Goal: Task Accomplishment & Management: Manage account settings

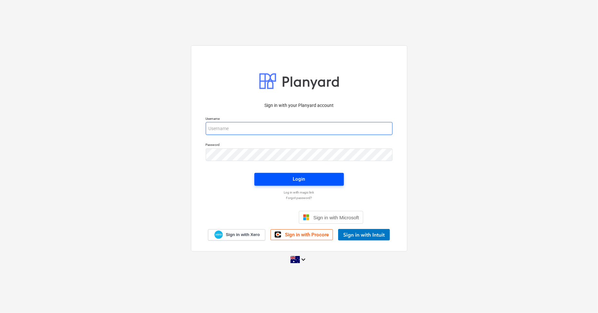
type input "[PERSON_NAME][EMAIL_ADDRESS][DOMAIN_NAME]"
click at [303, 177] on div "Login" at bounding box center [299, 179] width 12 height 8
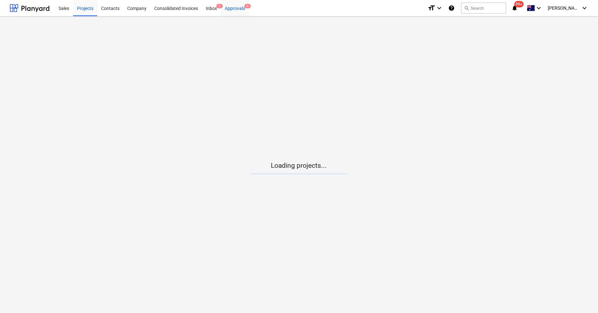
click at [235, 8] on div "Approvals 6" at bounding box center [235, 8] width 28 height 16
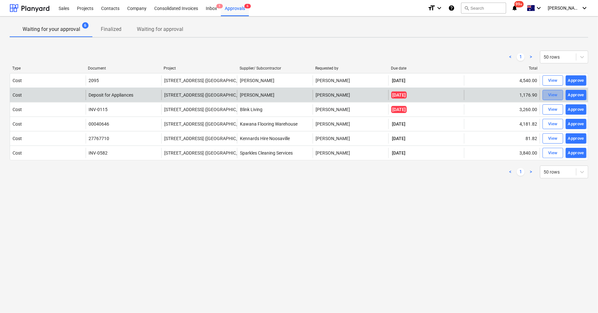
click at [547, 93] on span "View" at bounding box center [552, 94] width 14 height 7
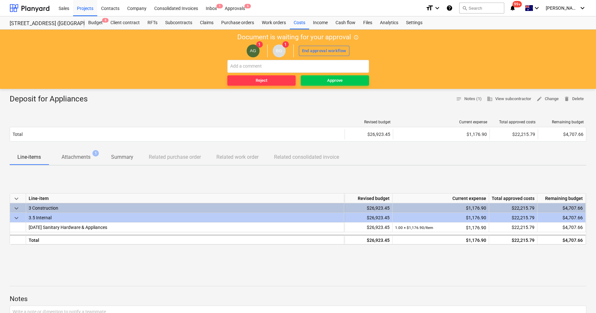
click at [77, 155] on p "Attachments" at bounding box center [75, 157] width 29 height 8
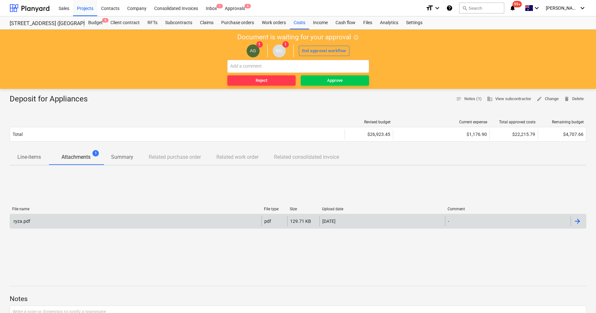
click at [75, 220] on div "ryza.pdf" at bounding box center [135, 221] width 251 height 10
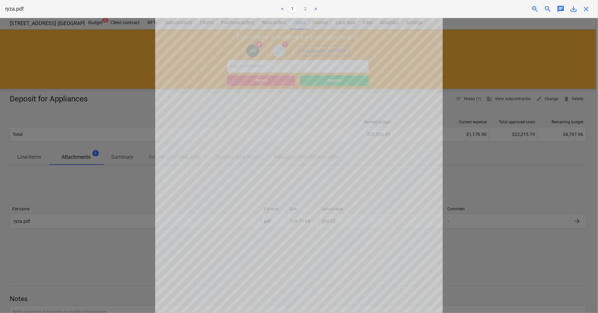
scroll to position [113, 0]
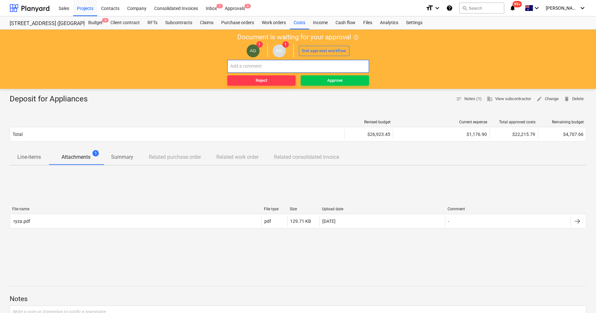
click at [257, 68] on input "text" at bounding box center [298, 66] width 142 height 13
type input "has the microwave that was returned been allowed for?"
click at [285, 81] on span "Reject" at bounding box center [261, 80] width 63 height 7
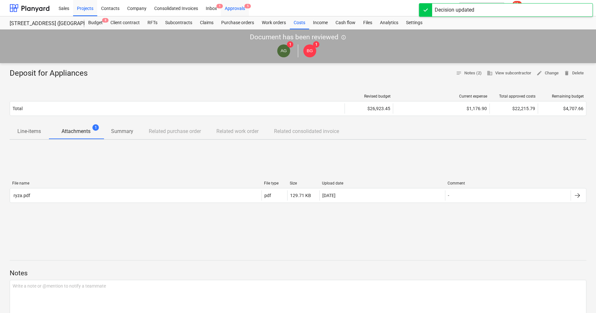
click at [235, 6] on div "Approvals 5" at bounding box center [235, 8] width 28 height 16
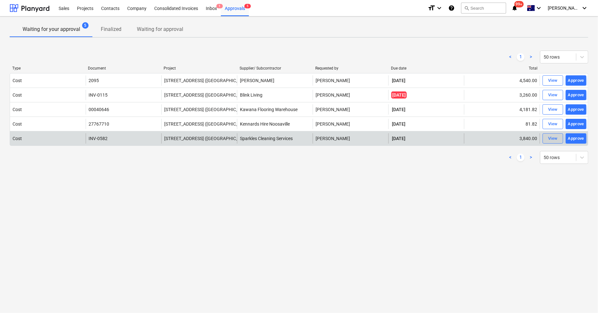
click at [559, 138] on span "View" at bounding box center [552, 138] width 14 height 7
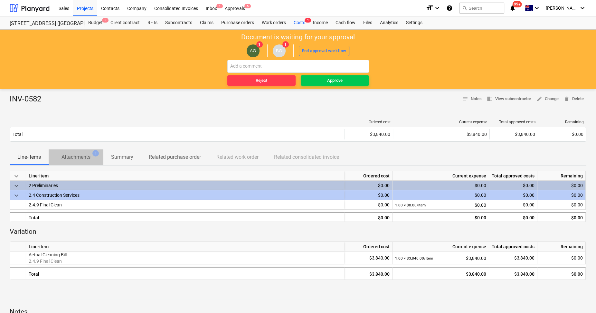
click at [88, 154] on p "Attachments" at bounding box center [75, 157] width 29 height 8
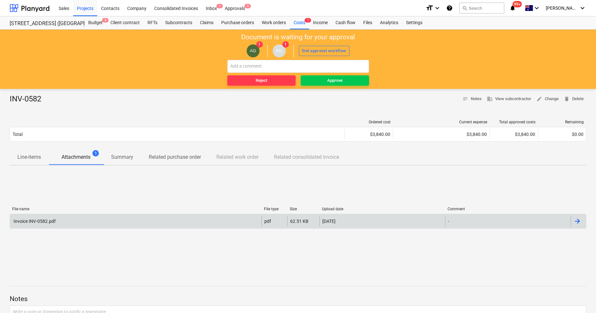
click at [77, 217] on div "Invoice INV-0582.pdf" at bounding box center [135, 221] width 251 height 10
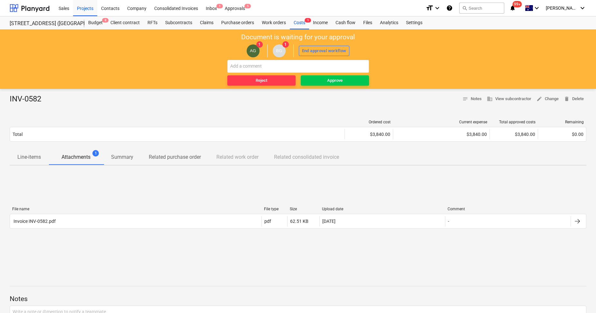
click at [31, 155] on p "Line-items" at bounding box center [28, 157] width 23 height 8
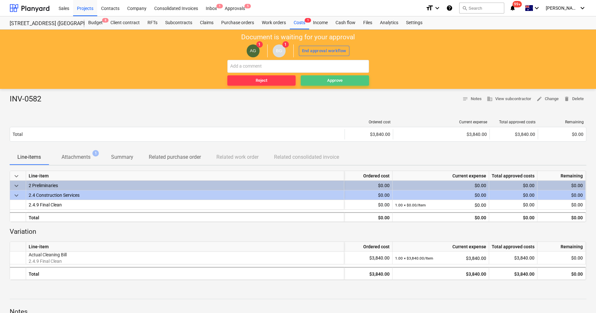
click at [327, 78] on div "Approve" at bounding box center [334, 80] width 15 height 7
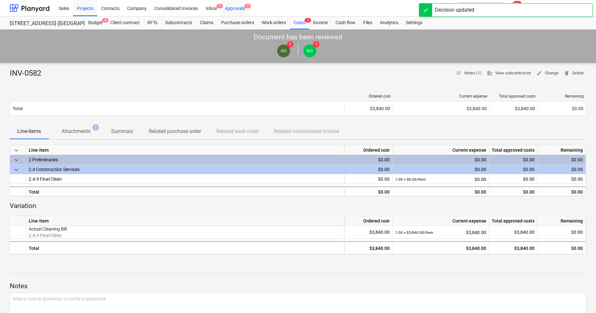
click at [237, 7] on div "Approvals 4" at bounding box center [235, 8] width 28 height 16
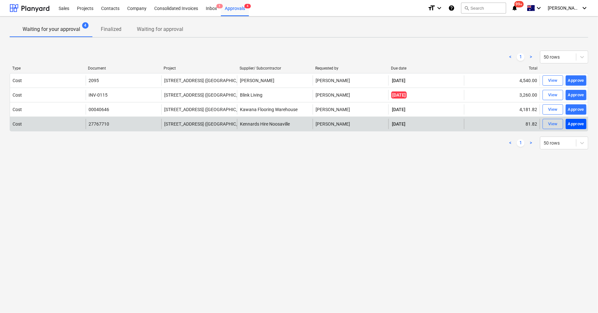
click at [578, 123] on div "Approve" at bounding box center [576, 123] width 16 height 7
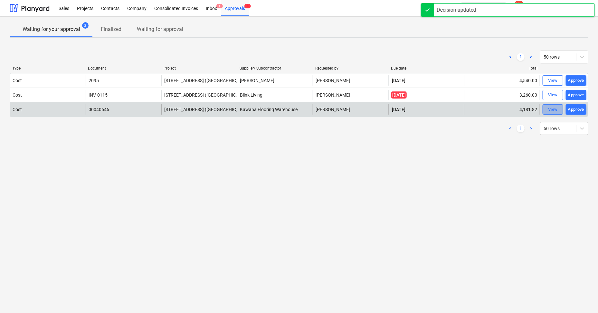
click at [554, 108] on div "View" at bounding box center [553, 109] width 10 height 7
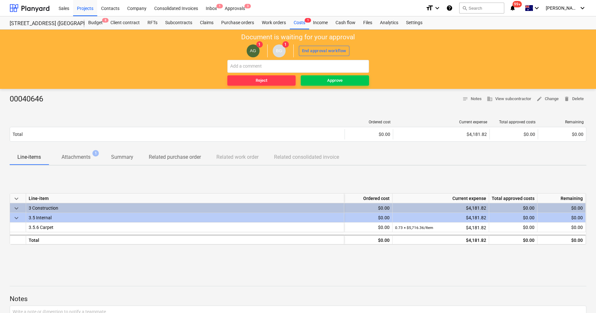
click at [79, 154] on p "Attachments" at bounding box center [75, 157] width 29 height 8
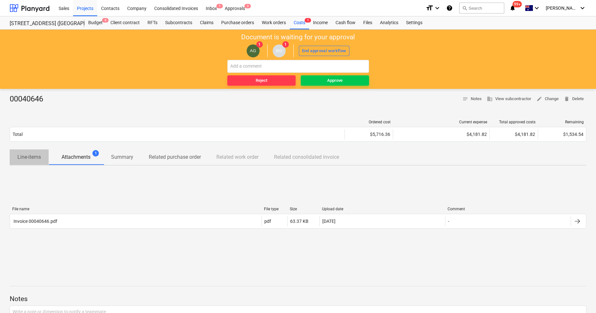
click at [26, 153] on span "Line-items" at bounding box center [29, 157] width 39 height 12
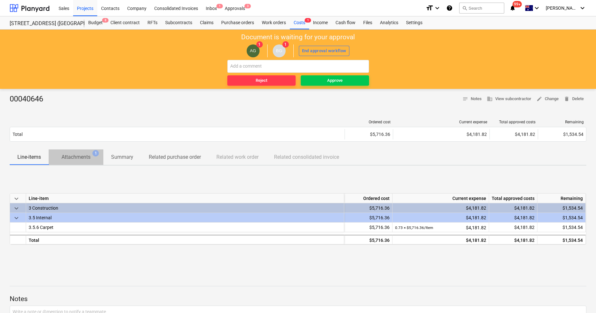
click at [74, 155] on p "Attachments" at bounding box center [75, 157] width 29 height 8
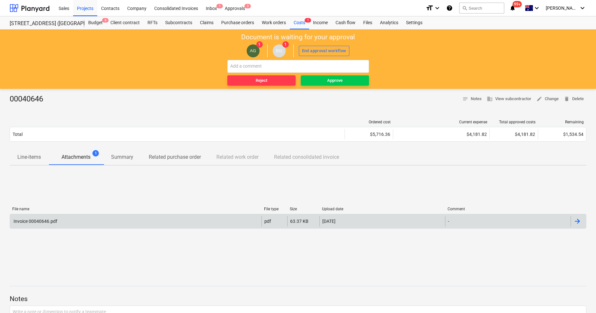
click at [84, 224] on div "Invoice 00040646.pdf" at bounding box center [135, 221] width 251 height 10
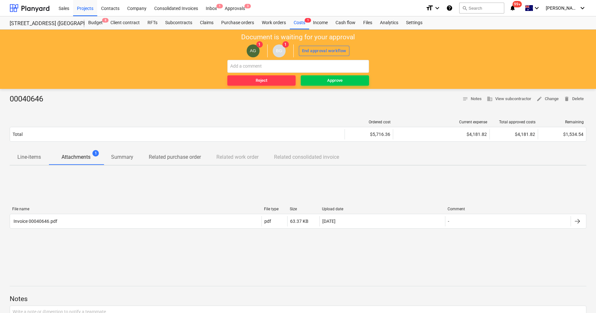
click at [35, 160] on p "Line-items" at bounding box center [28, 157] width 23 height 8
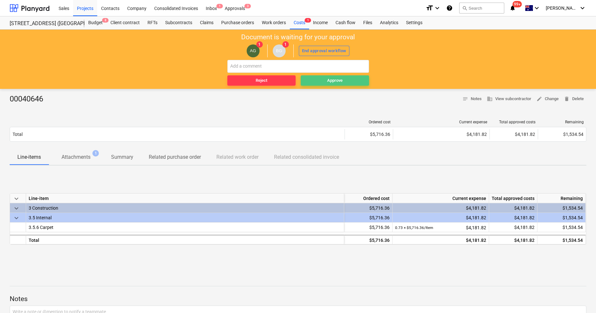
click at [337, 80] on div "Approve" at bounding box center [334, 80] width 15 height 7
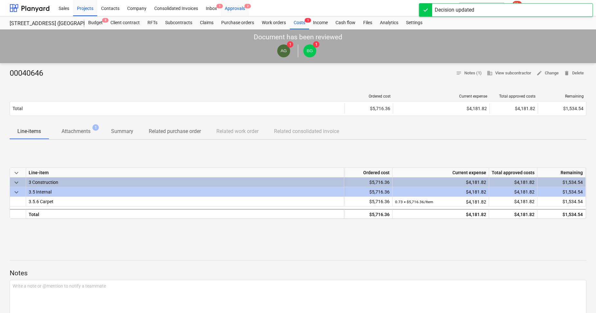
click at [242, 10] on div "Approvals 2" at bounding box center [235, 8] width 28 height 16
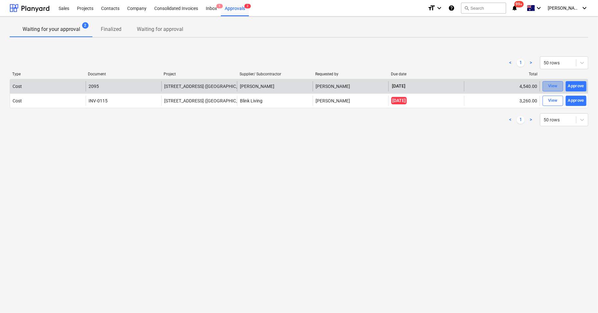
click at [548, 83] on div "View" at bounding box center [553, 85] width 10 height 7
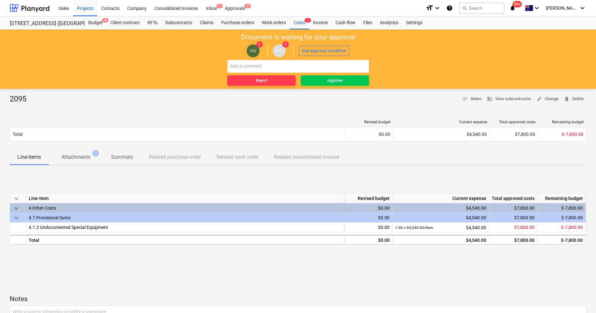
click at [85, 159] on p "Attachments" at bounding box center [75, 157] width 29 height 8
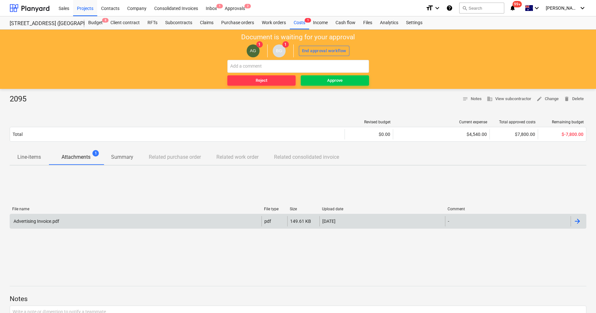
click at [70, 220] on div "Advertising Invoice.pdf" at bounding box center [135, 221] width 251 height 10
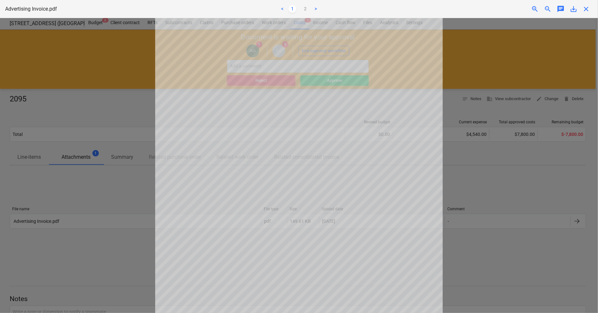
scroll to position [37, 0]
click at [317, 9] on link ">" at bounding box center [315, 9] width 8 height 8
click at [284, 9] on link "<" at bounding box center [282, 9] width 8 height 8
click at [583, 14] on div "Advertising Invoice.pdf < 1 2 > zoom_in zoom_out chat 0 save_alt close" at bounding box center [299, 9] width 598 height 18
click at [586, 10] on span "close" at bounding box center [586, 9] width 8 height 8
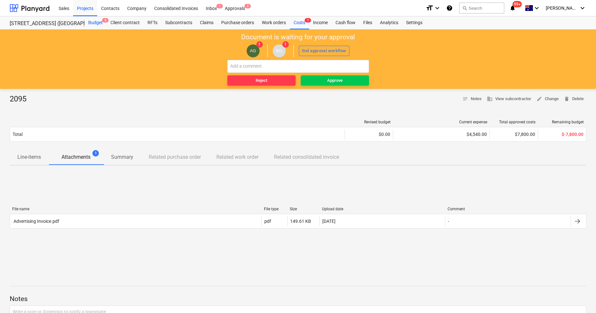
click at [91, 23] on div "Budget 8" at bounding box center [95, 22] width 22 height 13
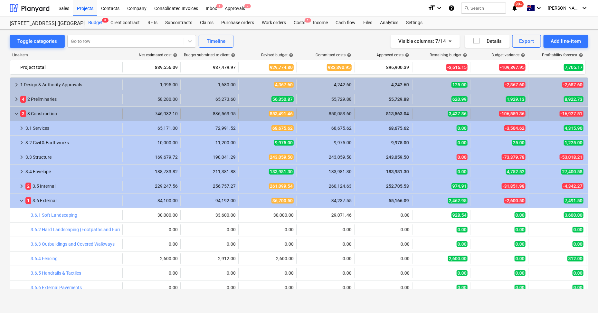
click at [16, 114] on span "keyboard_arrow_down" at bounding box center [17, 114] width 8 height 8
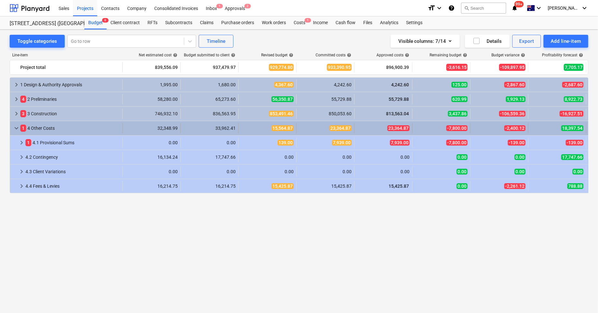
click at [14, 130] on span "keyboard_arrow_down" at bounding box center [17, 128] width 8 height 8
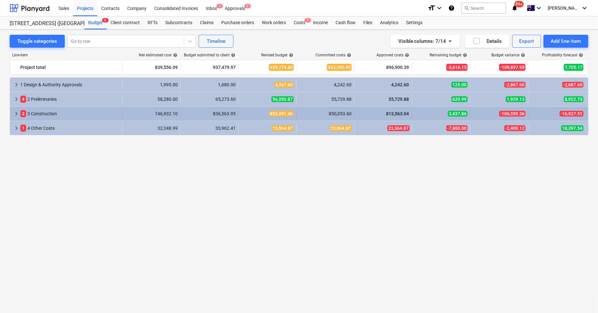
click at [19, 115] on span "keyboard_arrow_right" at bounding box center [17, 114] width 8 height 8
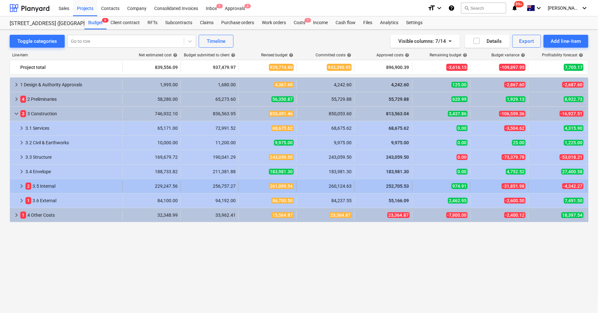
click at [21, 184] on span "keyboard_arrow_right" at bounding box center [22, 186] width 8 height 8
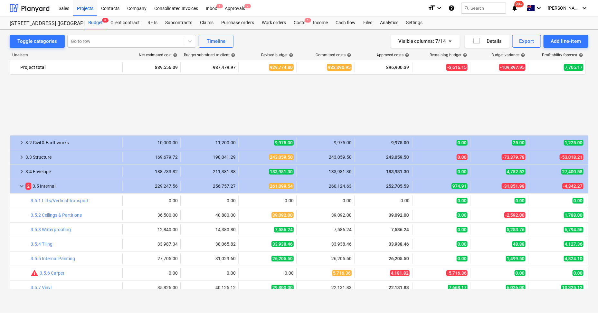
scroll to position [80, 0]
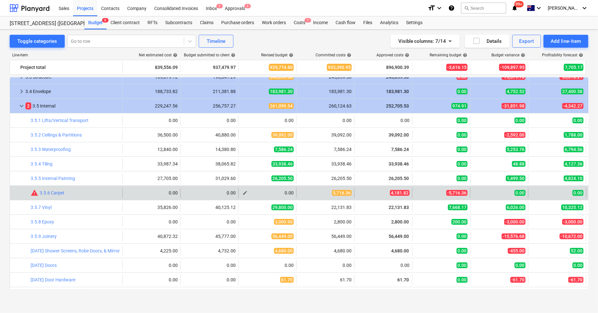
click at [247, 191] on button "edit" at bounding box center [245, 193] width 8 height 8
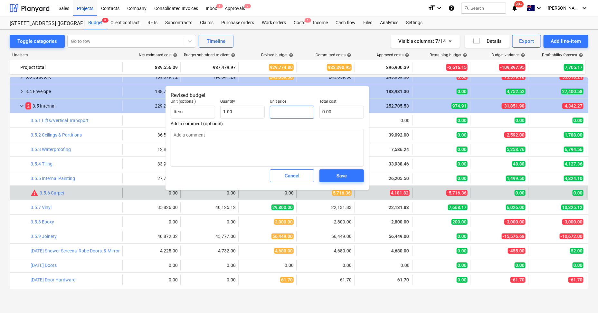
click at [284, 112] on input "text" at bounding box center [292, 112] width 44 height 13
type input "4"
type textarea "x"
type input "4.00"
type input "41"
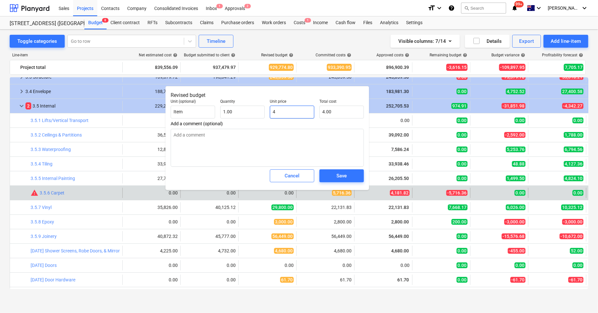
type textarea "x"
type input "41.00"
type input "418"
type textarea "x"
type input "418.00"
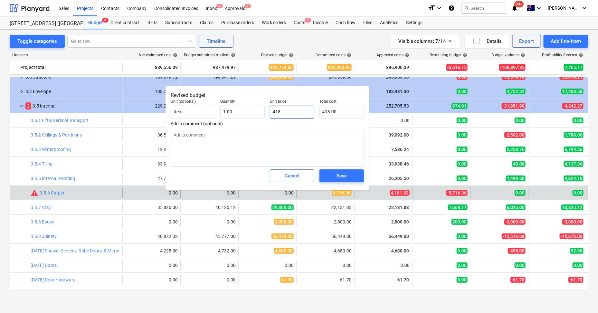
type input "4181"
type textarea "x"
type input "4,181.00"
type input "4181."
type textarea "x"
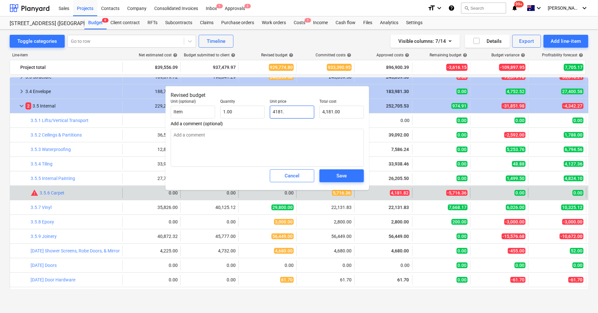
type input "4181.8"
type textarea "x"
type input "4,181.80"
type input "4181.82"
type textarea "x"
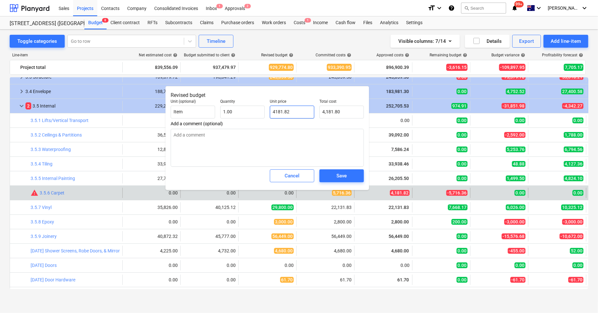
type input "4,181.82"
click at [345, 173] on div "Save" at bounding box center [341, 176] width 10 height 8
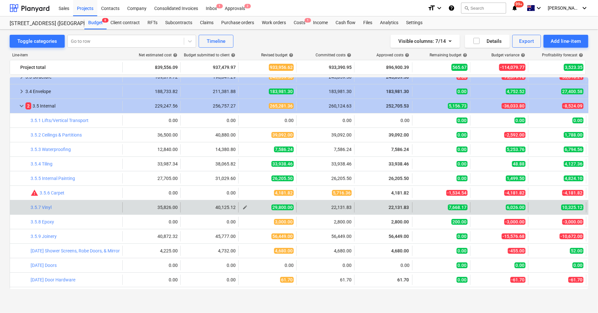
click at [246, 205] on span "edit" at bounding box center [244, 207] width 5 height 5
type textarea "x"
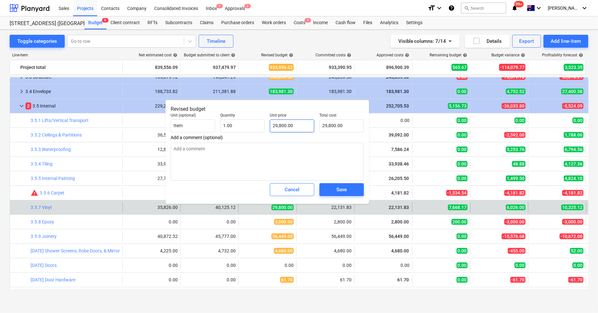
type input "29800"
click at [296, 123] on input "29800" at bounding box center [292, 125] width 44 height 13
click at [296, 124] on input "29800" at bounding box center [292, 125] width 44 height 13
type textarea "x"
type input "2"
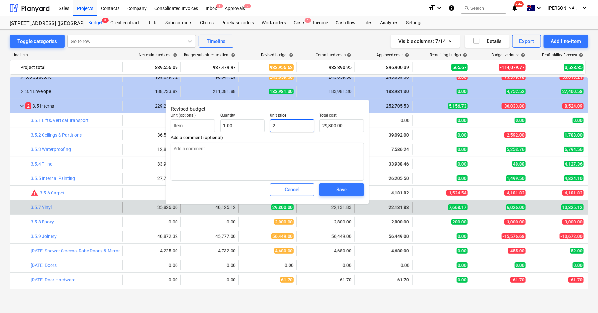
type input "2.00"
type textarea "x"
type input "22"
type input "22.00"
type textarea "x"
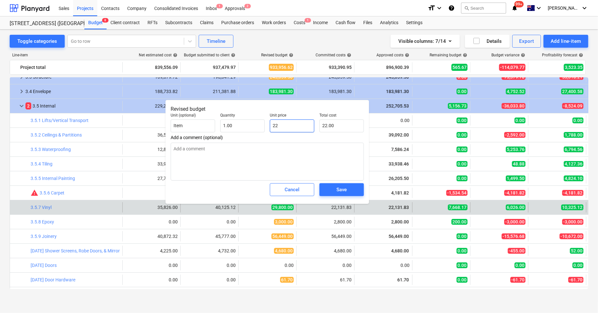
type input "221"
type input "221.00"
type textarea "x"
type input "2213"
type input "2,213.00"
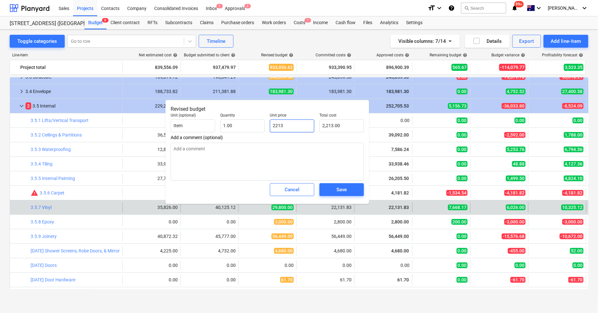
type textarea "x"
type input "22131"
type input "22,131.00"
type textarea "x"
type input "22131."
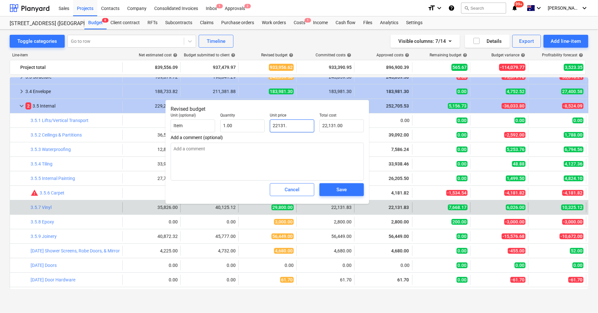
type textarea "x"
type input "22131.8"
type input "22,131.80"
type textarea "x"
type input "22131.83"
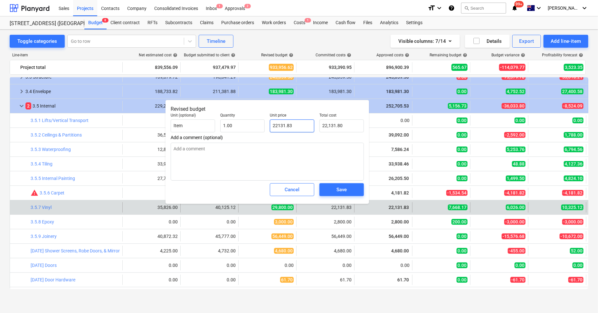
type input "22,131.83"
type input "22131.83"
type textarea "x"
type input "22,131.83"
click at [330, 185] on span "Save" at bounding box center [341, 189] width 29 height 8
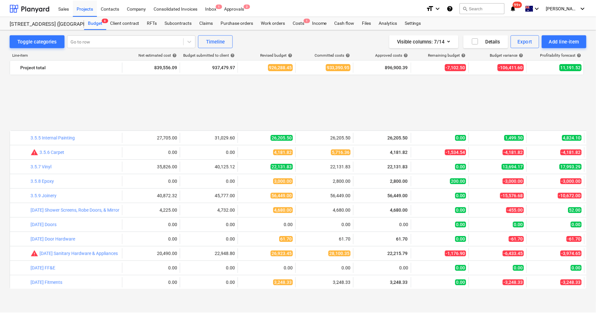
scroll to position [201, 0]
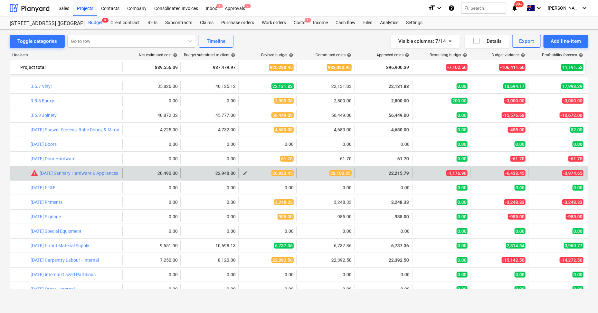
click at [245, 171] on span "edit" at bounding box center [244, 173] width 5 height 5
type textarea "x"
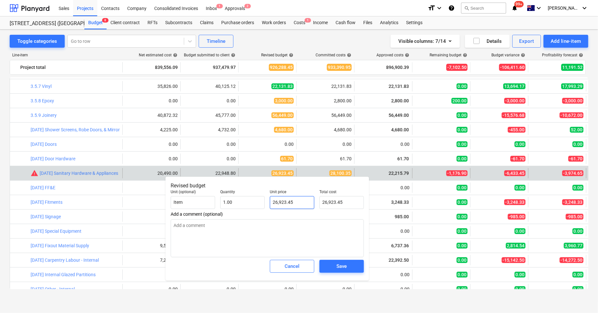
type input "26923.45"
click at [291, 205] on input "26923.45" at bounding box center [292, 202] width 44 height 13
type textarea "x"
type input "26,923.45"
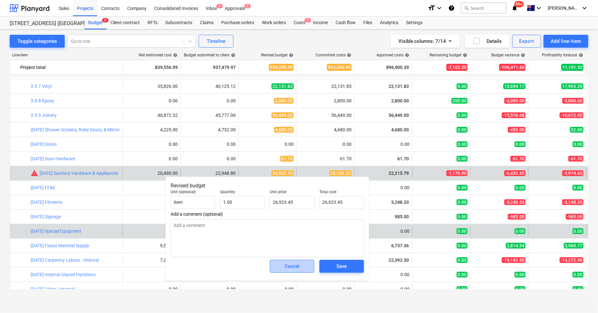
drag, startPoint x: 298, startPoint y: 265, endPoint x: 311, endPoint y: 230, distance: 37.4
click at [298, 265] on div "Cancel" at bounding box center [291, 266] width 15 height 8
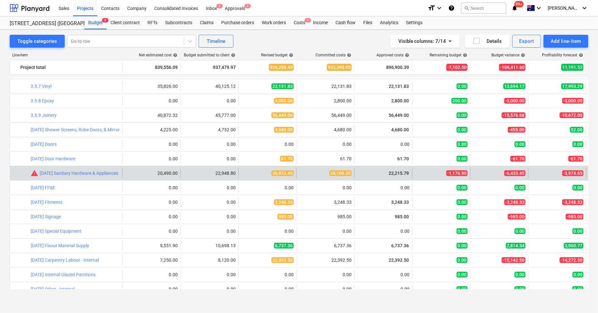
click at [332, 174] on span "28,100.35" at bounding box center [340, 173] width 22 height 6
click at [109, 172] on link "[DATE] Sanitary Hardware & Appliances" at bounding box center [79, 173] width 79 height 5
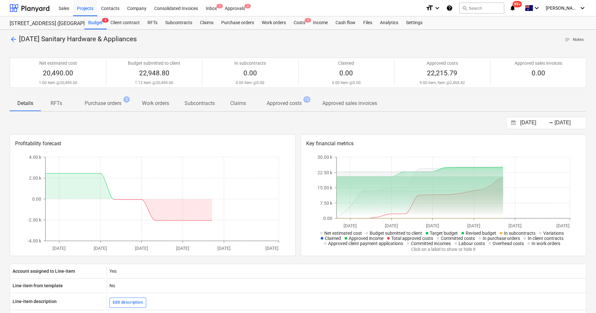
click at [98, 100] on p "Purchase orders" at bounding box center [103, 103] width 37 height 8
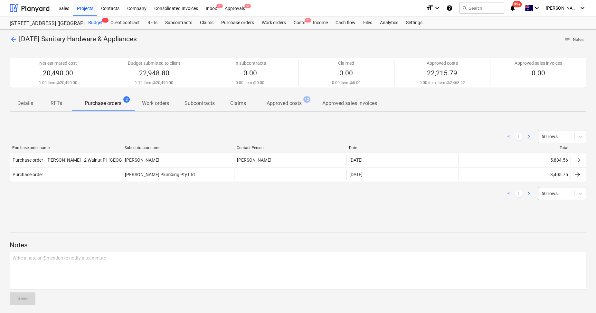
click at [285, 103] on p "Approved costs" at bounding box center [283, 103] width 35 height 8
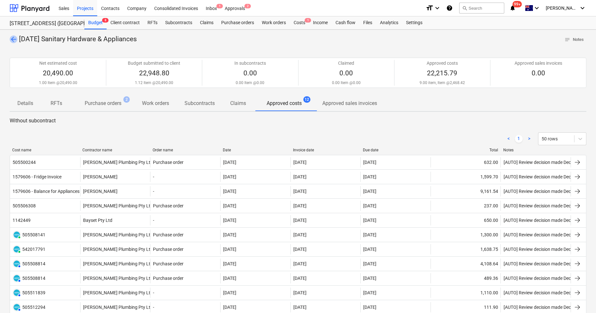
click at [14, 35] on span "arrow_back" at bounding box center [14, 39] width 8 height 8
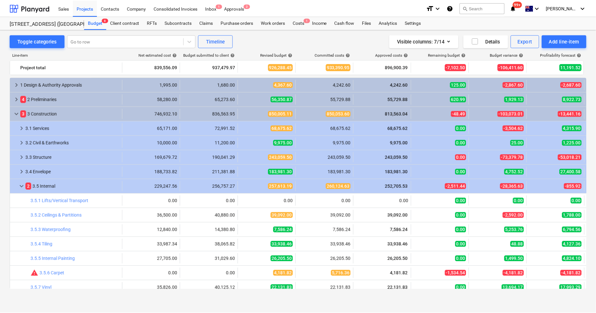
scroll to position [201, 0]
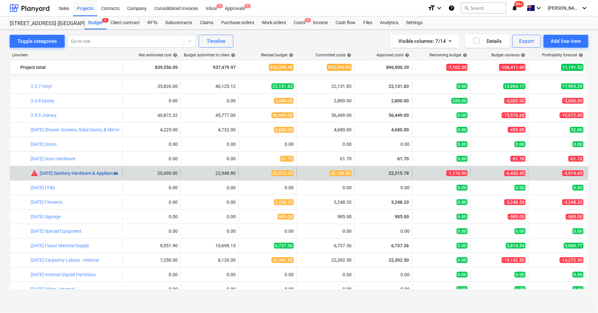
click at [103, 173] on link "[DATE] Sanitary Hardware & Appliances" at bounding box center [79, 173] width 79 height 5
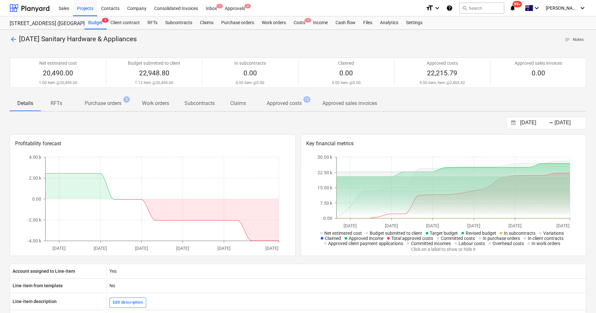
click at [111, 102] on p "Purchase orders" at bounding box center [103, 103] width 37 height 8
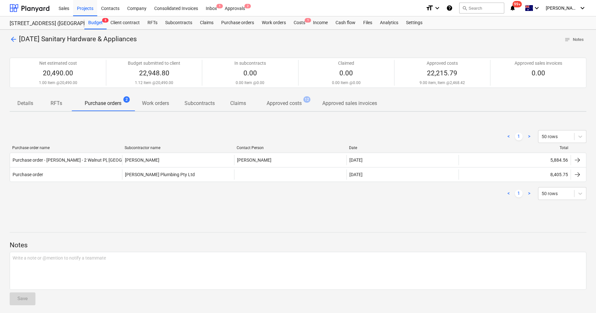
click at [293, 105] on p "Approved costs" at bounding box center [283, 103] width 35 height 8
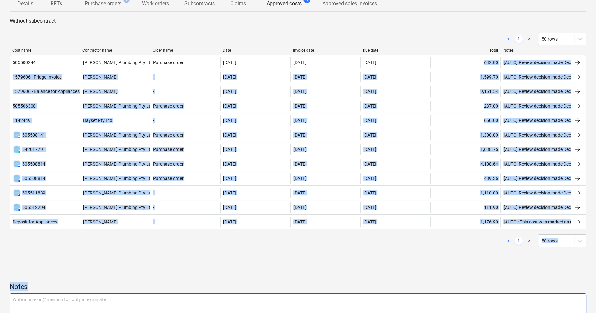
scroll to position [143, 0]
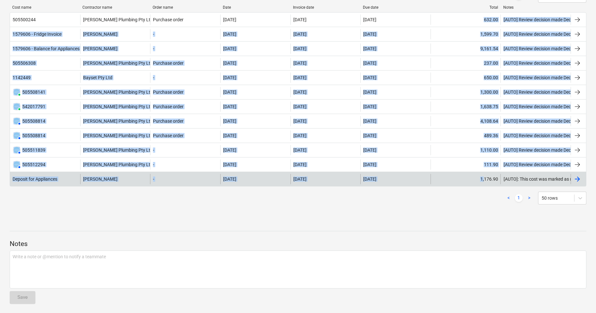
drag, startPoint x: 474, startPoint y: 140, endPoint x: 484, endPoint y: 181, distance: 42.6
click at [484, 181] on div "505500244 [PERSON_NAME] Plumbing Pty Ltd Purchase order [DATE] [DATE] [DATE] 63…" at bounding box center [298, 99] width 576 height 174
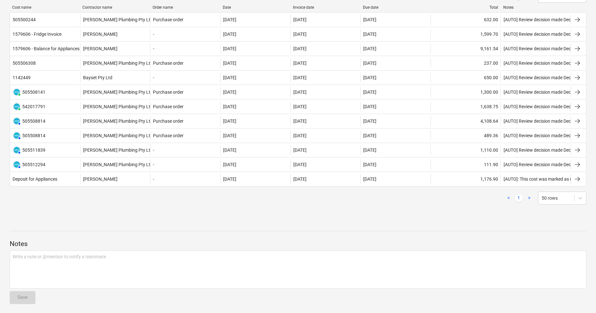
click at [339, 231] on div "Notes Write a note or @mention to notify a teammate ﻿ Save" at bounding box center [298, 265] width 576 height 87
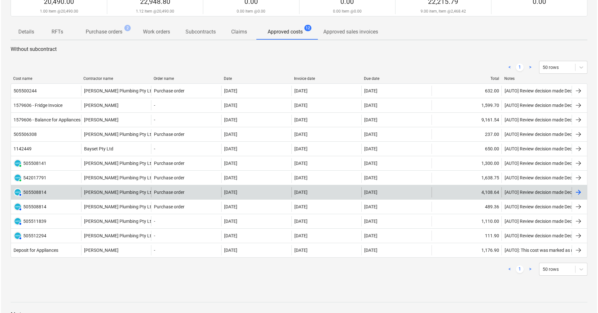
scroll to position [0, 0]
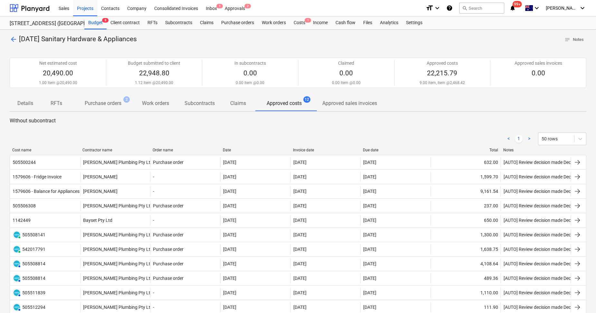
click at [11, 36] on span "arrow_back" at bounding box center [14, 39] width 8 height 8
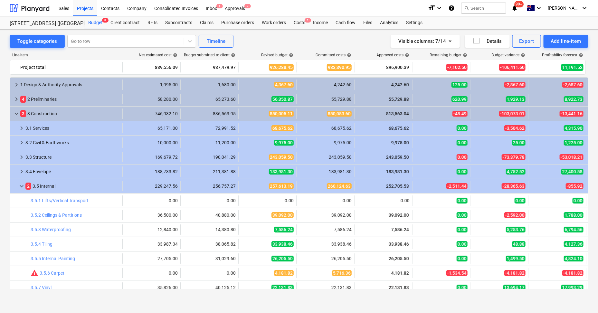
scroll to position [201, 0]
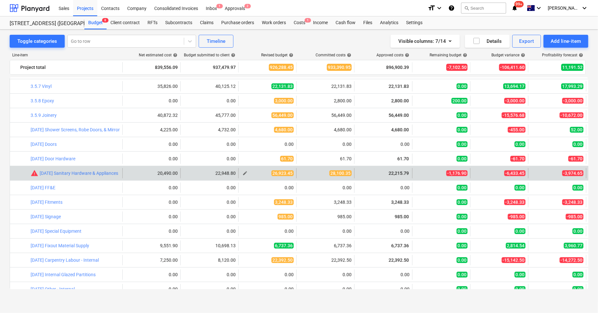
click at [246, 173] on span "edit" at bounding box center [244, 173] width 5 height 5
type textarea "x"
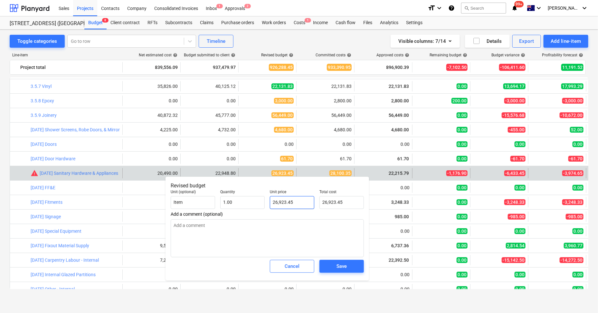
type input "26923.45"
click at [299, 208] on input "26923.45" at bounding box center [292, 202] width 44 height 13
click at [298, 207] on input "26923.45" at bounding box center [292, 202] width 44 height 13
click at [297, 207] on input "26923.45" at bounding box center [292, 202] width 44 height 13
type textarea "x"
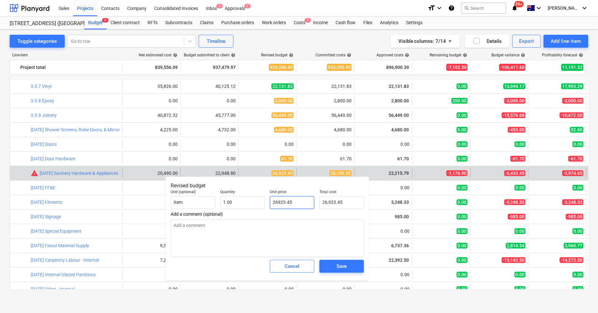
type input "2"
type input "2.00"
type textarea "x"
type input "22"
type input "22.00"
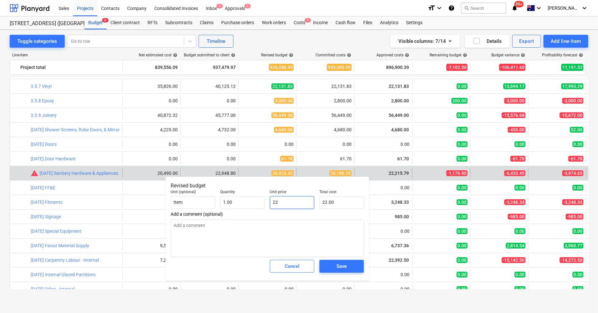
type textarea "x"
type input "222"
type input "222.00"
type textarea "x"
type input "2221"
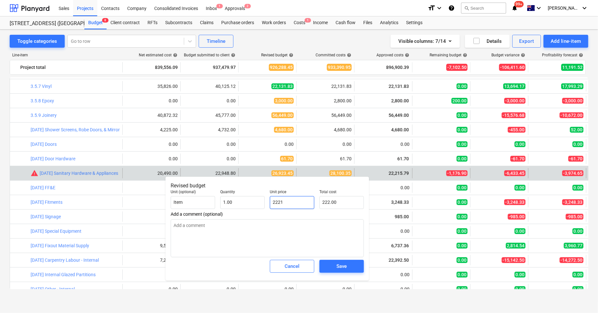
type input "2,221.00"
type textarea "x"
type input "22215"
type input "22,215.00"
type textarea "x"
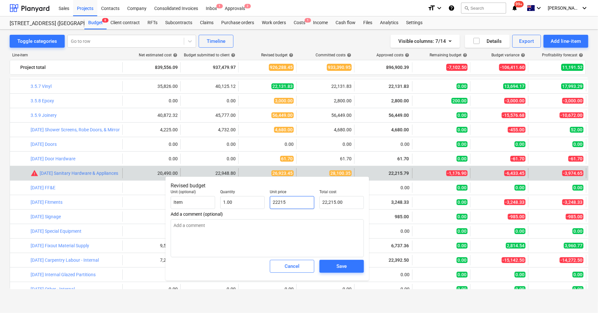
type input "22215."
type textarea "x"
type input "22215.7"
type input "22,215.70"
type textarea "x"
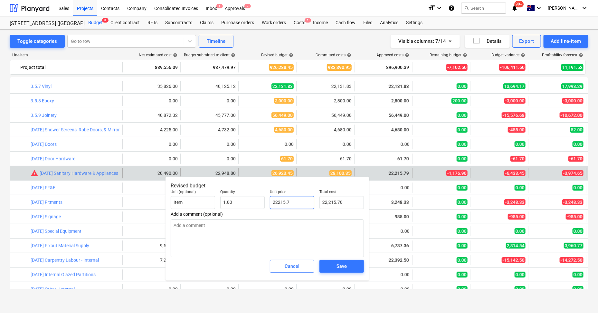
type input "22215.79"
type input "22,215.79"
type input "22215.79"
type textarea "x"
type input "22,215.79"
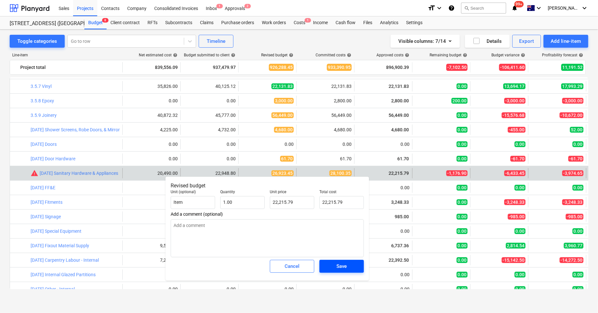
click at [341, 264] on div "Save" at bounding box center [341, 266] width 10 height 8
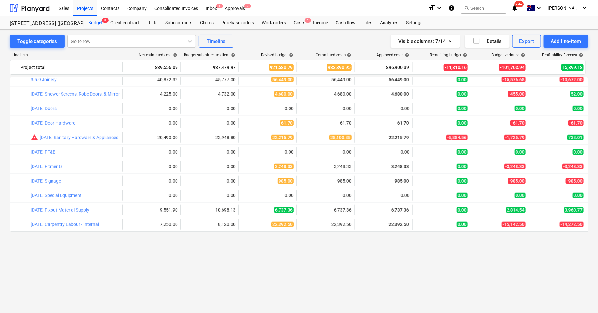
scroll to position [156, 0]
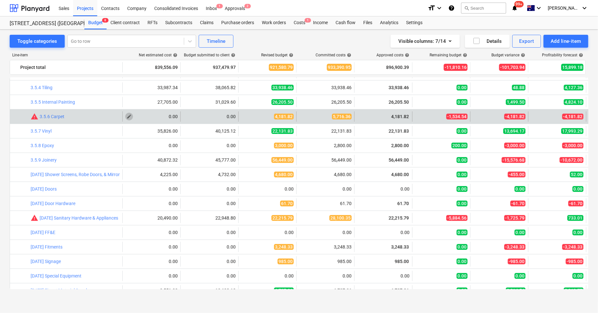
click at [131, 116] on span "edit" at bounding box center [128, 116] width 5 height 5
type textarea "x"
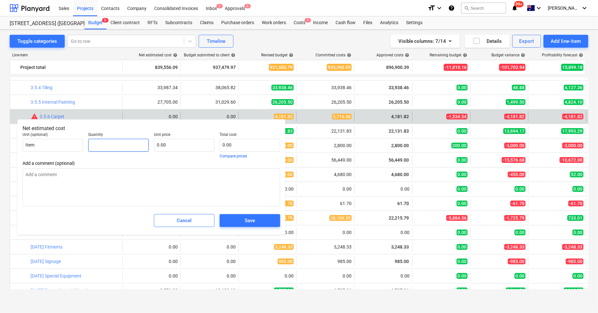
click at [124, 145] on input "text" at bounding box center [118, 145] width 60 height 13
type textarea "x"
type input "1"
type textarea "x"
type input "1.00"
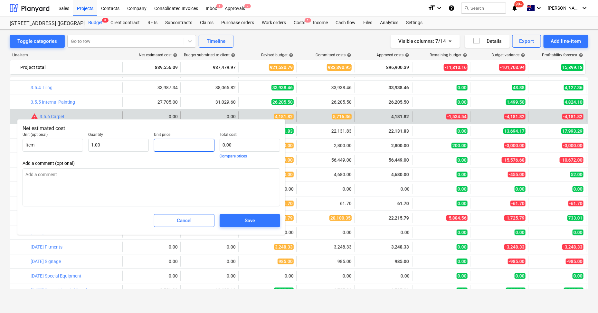
type textarea "x"
type input "4"
type input "4.00"
type textarea "x"
type input "41"
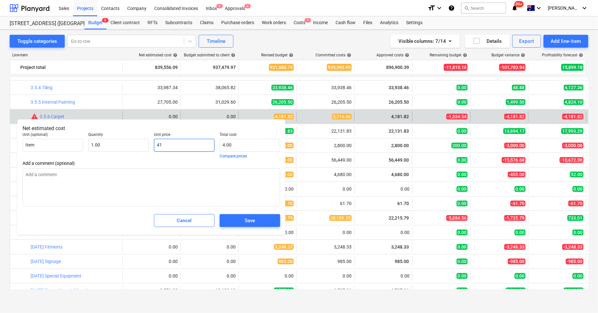
type input "41.00"
type textarea "x"
type input "418"
type input "418.00"
type textarea "x"
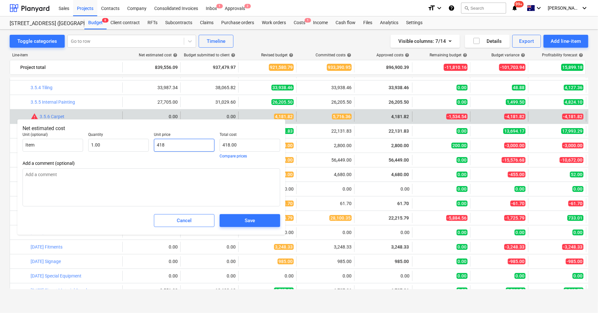
type input "4181"
type input "4,181.00"
type textarea "x"
type input "4181."
type textarea "x"
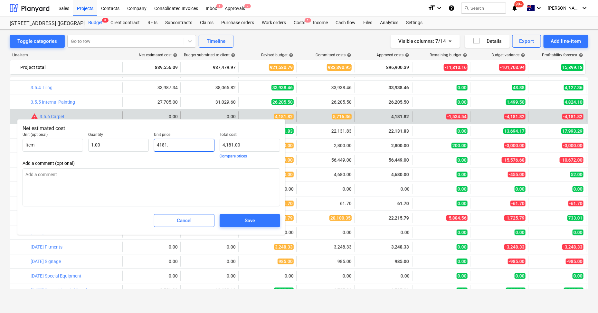
type input "4181.8"
type input "4,181.80"
type textarea "x"
type input "4181.82"
type input "4,181.82"
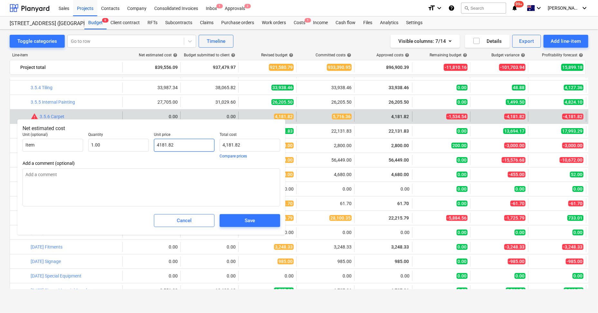
type input "4181.82"
type textarea "x"
type input "4,181.82"
click at [172, 167] on div "Add a comment (optional)" at bounding box center [151, 184] width 257 height 46
click at [177, 172] on textarea at bounding box center [151, 187] width 257 height 38
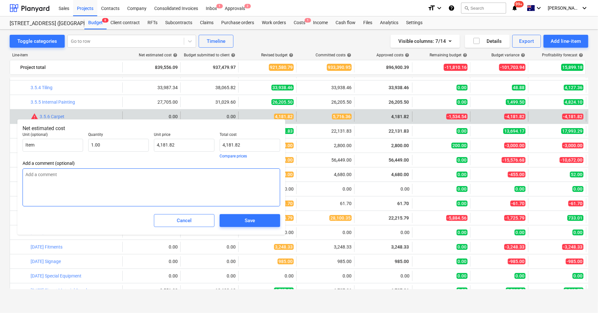
type textarea "x"
type textarea "CA"
type textarea "x"
type textarea "CAr"
type textarea "x"
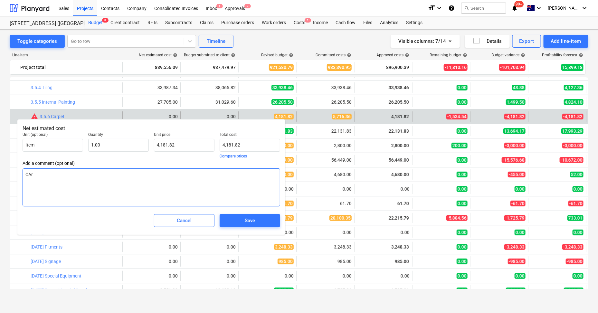
type textarea "CArp"
type textarea "x"
type textarea "CArpe"
type textarea "x"
type textarea "CArpet"
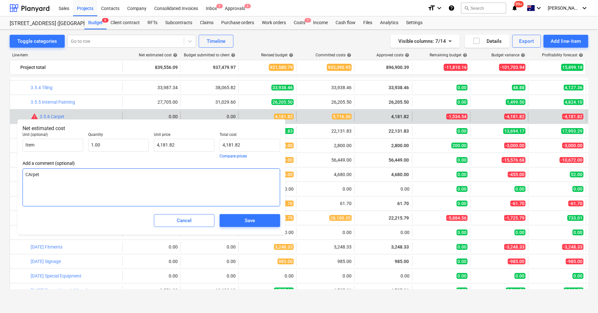
drag, startPoint x: 32, startPoint y: 174, endPoint x: 37, endPoint y: 174, distance: 4.8
type textarea "x"
type textarea "CApet"
type textarea "x"
type textarea "CAapet"
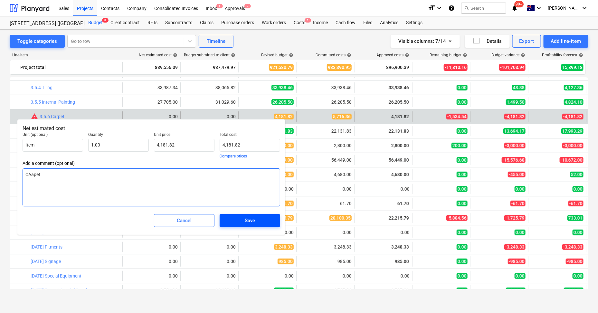
type textarea "x"
type textarea "CApet"
type textarea "x"
type textarea "Cpet"
type textarea "x"
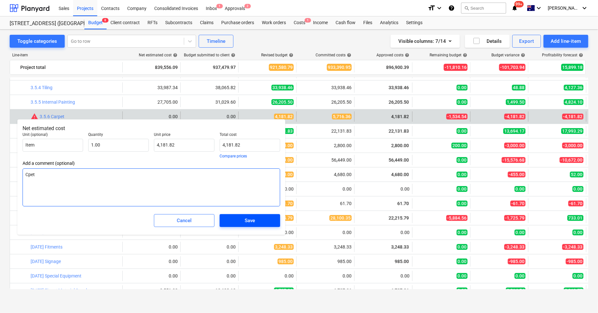
type textarea "Capet"
type textarea "x"
type textarea "Carpet"
click at [238, 218] on span "Save" at bounding box center [249, 220] width 45 height 8
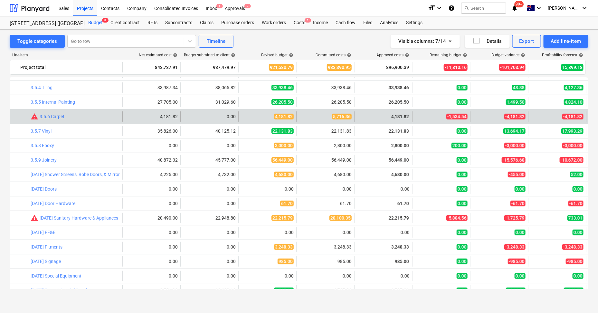
click at [349, 117] on span "5,716.36" at bounding box center [342, 117] width 20 height 6
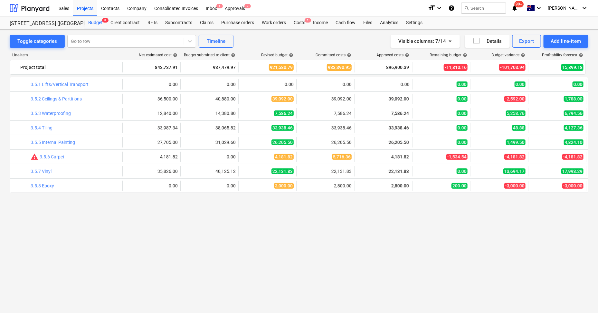
scroll to position [0, 0]
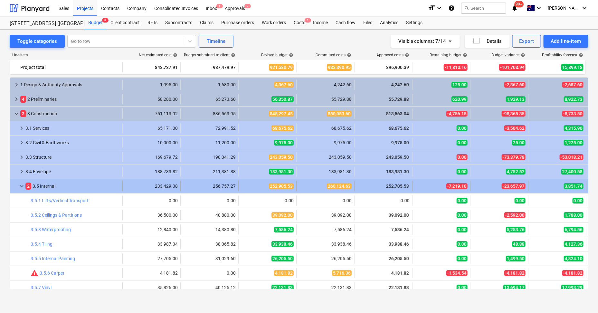
click at [22, 187] on span "keyboard_arrow_down" at bounding box center [22, 186] width 8 height 8
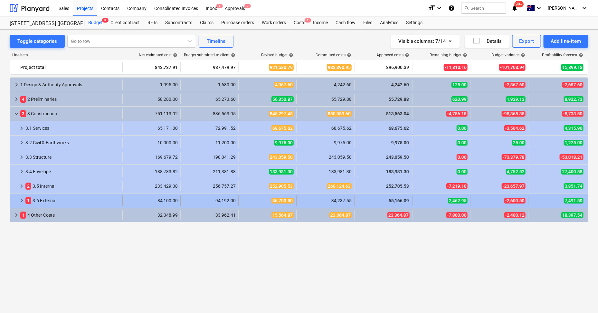
click at [21, 200] on span "keyboard_arrow_right" at bounding box center [22, 201] width 8 height 8
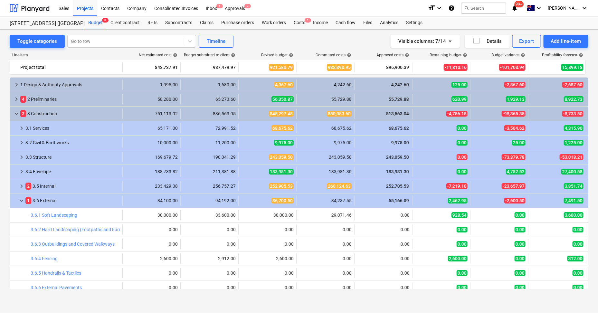
scroll to position [78, 0]
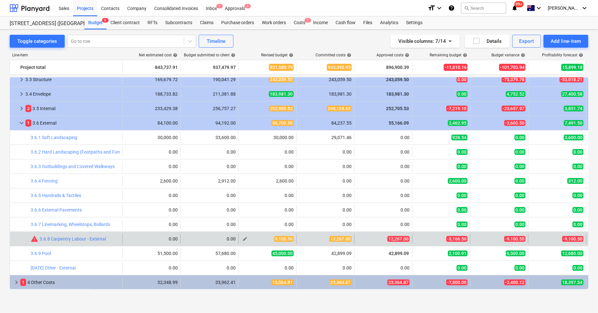
click at [245, 237] on span "edit" at bounding box center [244, 238] width 5 height 5
type textarea "x"
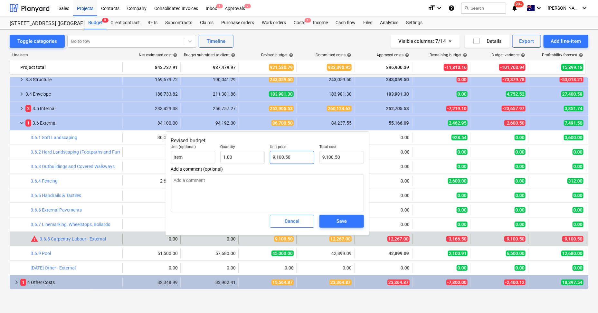
type input "9100.5"
click at [280, 155] on input "9100.5" at bounding box center [292, 157] width 44 height 13
click at [281, 156] on input "9100.5" at bounding box center [292, 157] width 44 height 13
click at [283, 155] on input "9100.5" at bounding box center [292, 157] width 44 height 13
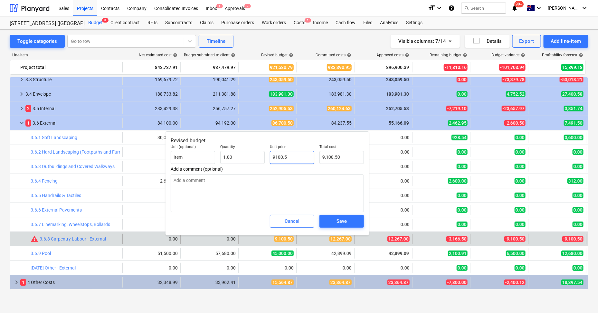
click at [283, 156] on input "9100.5" at bounding box center [292, 157] width 44 height 13
type textarea "x"
type input "1"
type input "1.00"
type textarea "x"
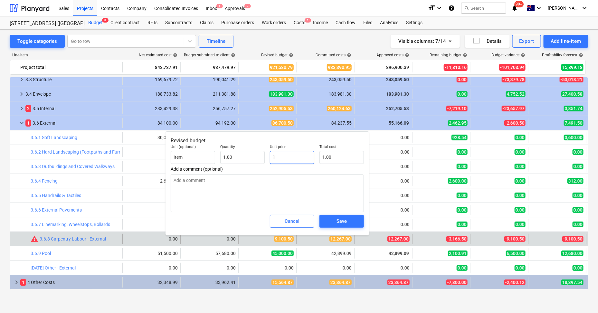
type input "12"
type input "12.00"
type textarea "x"
type input "122"
type input "122.00"
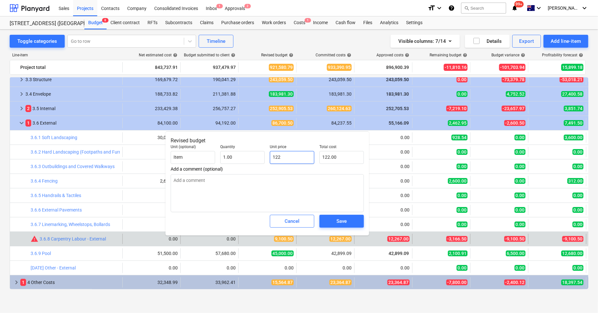
type textarea "x"
type input "1226"
type input "1,226.00"
type textarea "x"
type input "12267"
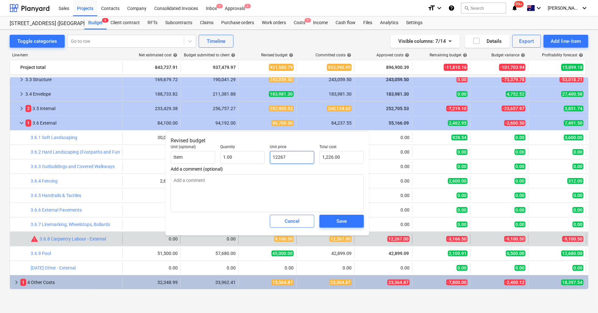
type input "12,267.00"
type input "12267"
type textarea "x"
type input "12,267.00"
click at [338, 219] on div "Save" at bounding box center [341, 221] width 10 height 8
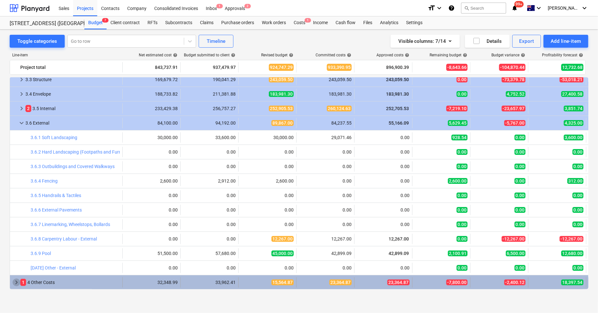
click at [17, 281] on span "keyboard_arrow_right" at bounding box center [17, 282] width 8 height 8
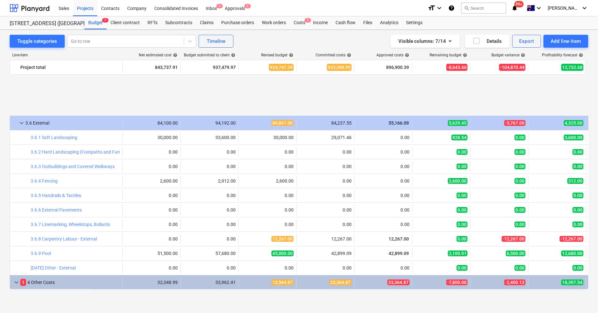
scroll to position [135, 0]
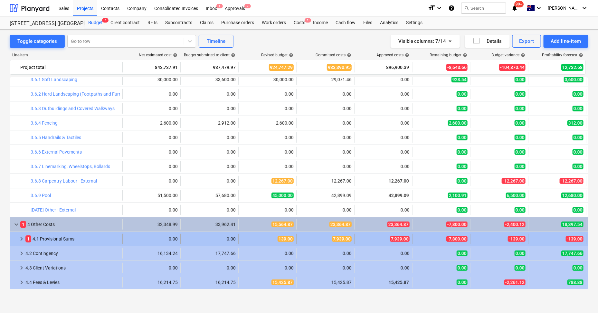
click at [23, 238] on span "keyboard_arrow_right" at bounding box center [22, 239] width 8 height 8
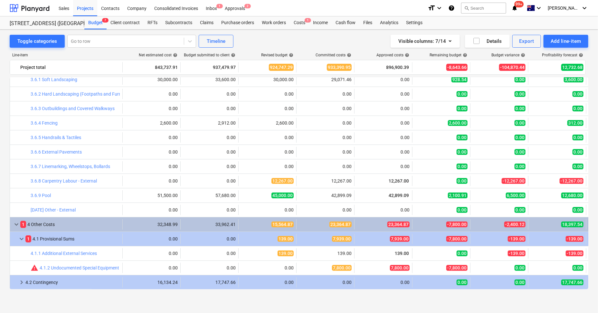
scroll to position [164, 0]
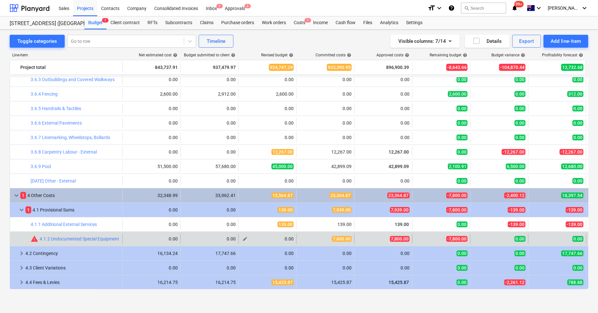
click at [246, 237] on span "edit" at bounding box center [244, 238] width 5 height 5
type textarea "x"
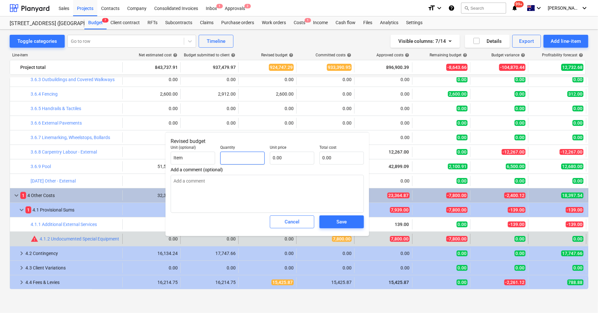
click at [251, 160] on input "text" at bounding box center [242, 158] width 44 height 13
type textarea "x"
type input "1"
type textarea "x"
type input "1.00"
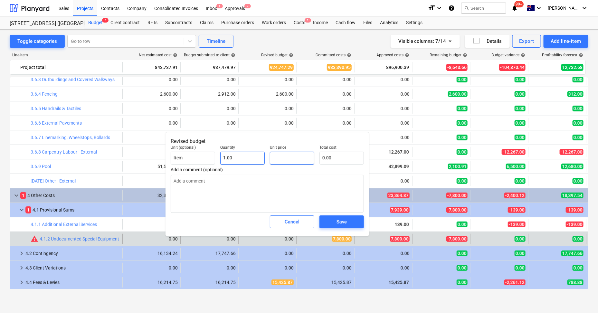
type textarea "x"
type input "7"
type input "7.00"
type textarea "x"
type input "78"
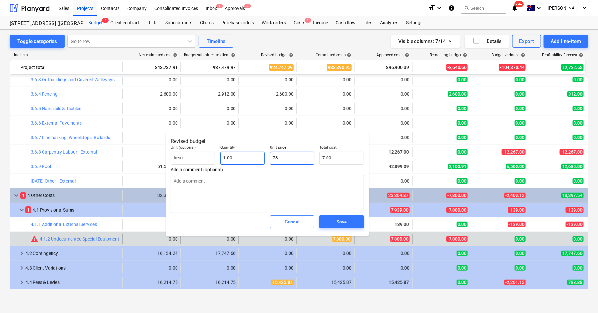
type input "78.00"
type textarea "x"
type input "780"
type input "780.00"
type textarea "x"
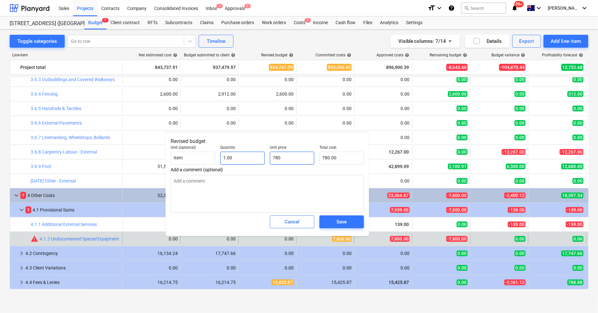
type input "7800"
type input "7,800.00"
type input "7800"
type textarea "x"
type input "7,800.00"
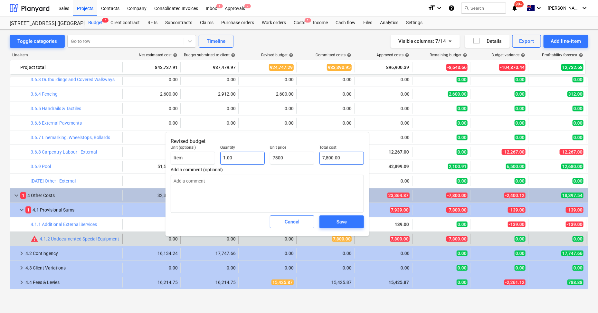
type input "7800"
type textarea "x"
type input "7,800.00"
type textarea "x"
type textarea "C"
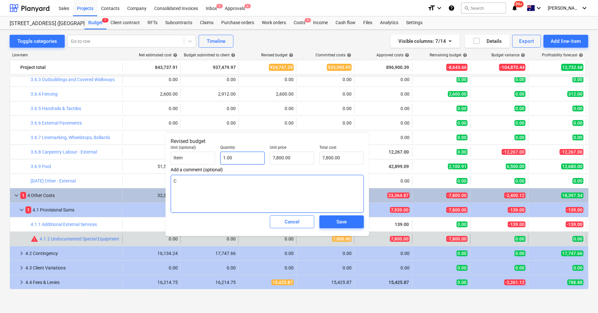
type textarea "x"
type textarea "Ch"
type textarea "x"
type textarea "Cha"
type textarea "x"
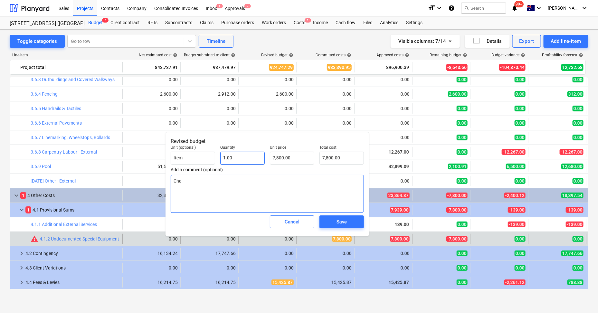
type textarea "[PERSON_NAME]"
type textarea "x"
type textarea "[PERSON_NAME]"
type textarea "x"
type textarea "Change"
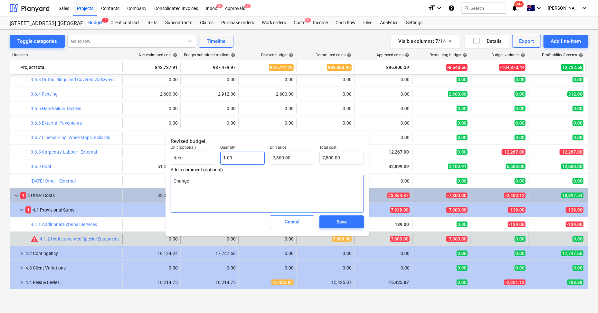
type textarea "x"
type textarea "Change"
type textarea "x"
type textarea "Change o"
type textarea "x"
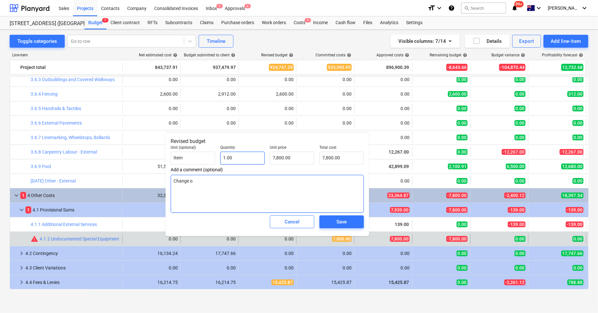
type textarea "Change of"
type textarea "x"
type textarea "Change of"
type textarea "x"
click at [347, 224] on span "Save" at bounding box center [341, 222] width 29 height 8
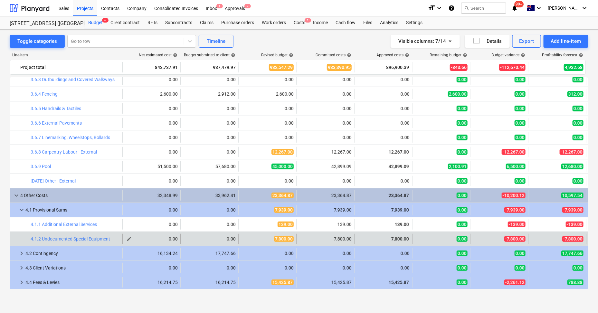
click at [127, 238] on span "edit" at bounding box center [128, 238] width 5 height 5
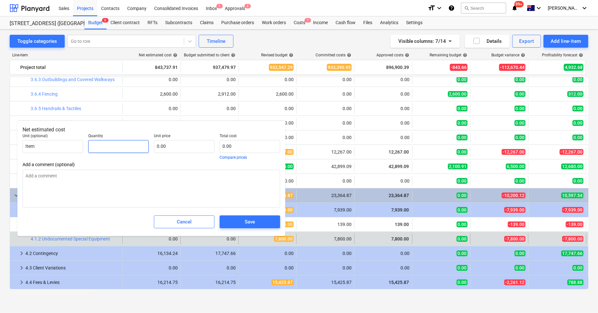
click at [115, 146] on input "text" at bounding box center [118, 146] width 60 height 13
click at [253, 224] on div "Save" at bounding box center [250, 222] width 10 height 8
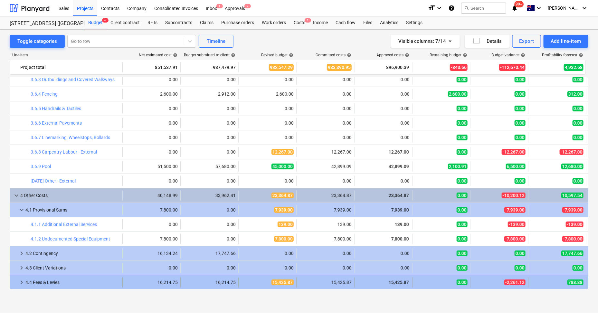
click at [24, 277] on div "keyboard_arrow_right" at bounding box center [22, 282] width 8 height 10
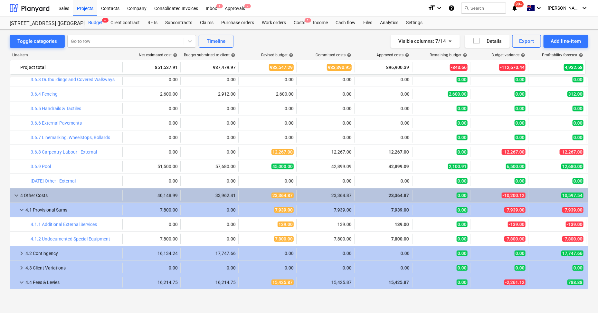
scroll to position [193, 0]
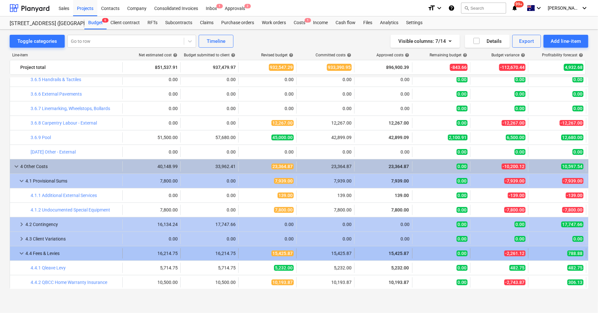
click at [23, 251] on span "keyboard_arrow_down" at bounding box center [22, 253] width 8 height 8
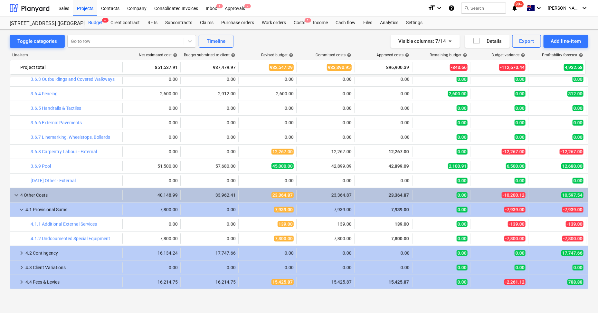
scroll to position [164, 0]
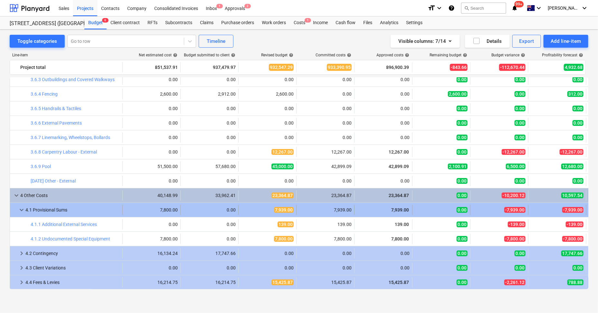
click at [22, 205] on div "keyboard_arrow_down" at bounding box center [22, 210] width 8 height 10
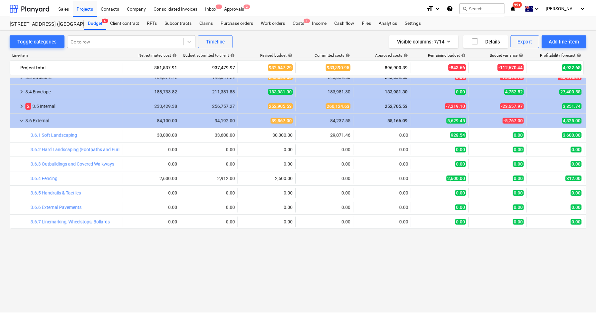
scroll to position [0, 0]
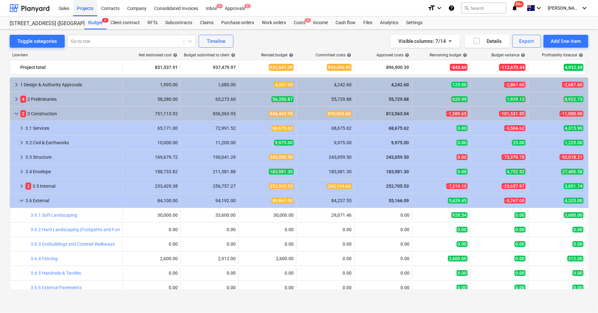
click at [76, 7] on div "Projects" at bounding box center [85, 8] width 24 height 16
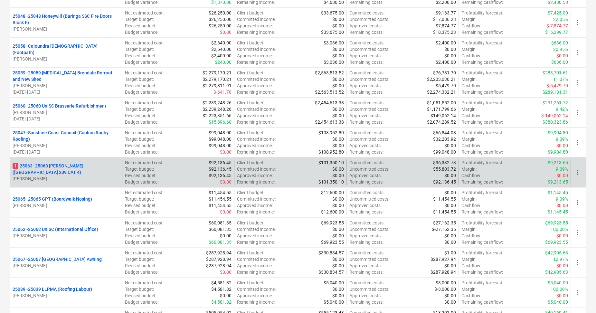
scroll to position [1528, 0]
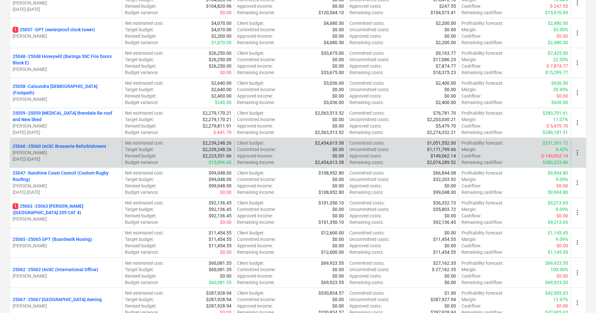
click at [80, 144] on p "25060 - 25060 UniSC Brasserie Refurbishment" at bounding box center [60, 146] width 94 height 6
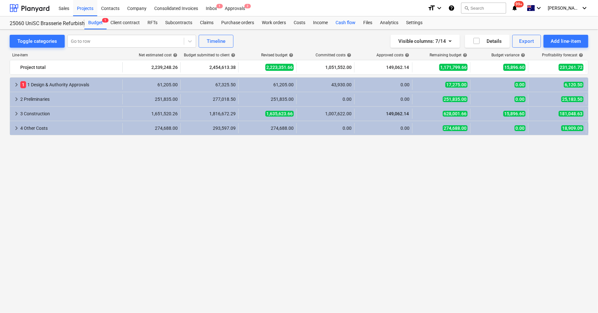
click at [346, 24] on div "Cash flow" at bounding box center [345, 22] width 28 height 13
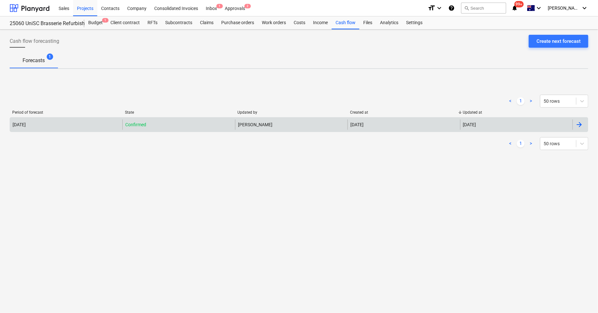
click at [50, 124] on div "[DATE]" at bounding box center [66, 124] width 112 height 10
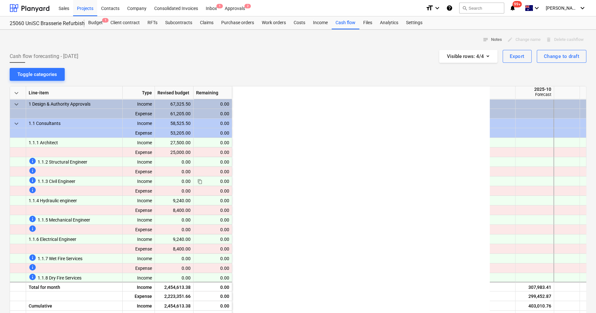
scroll to position [0, 64]
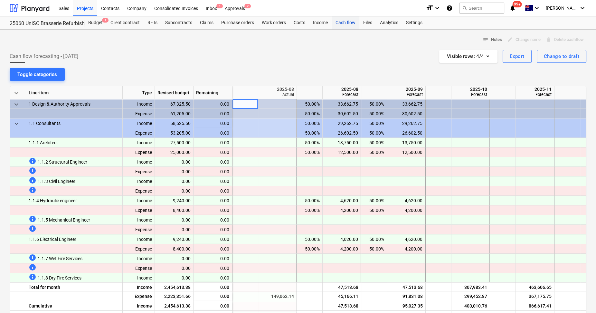
click at [341, 23] on div "Cash flow" at bounding box center [345, 22] width 28 height 13
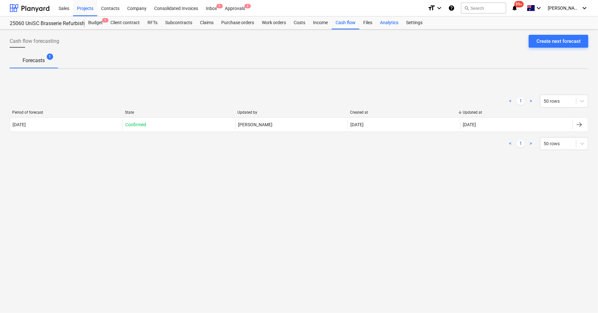
click at [384, 24] on div "Analytics" at bounding box center [389, 22] width 26 height 13
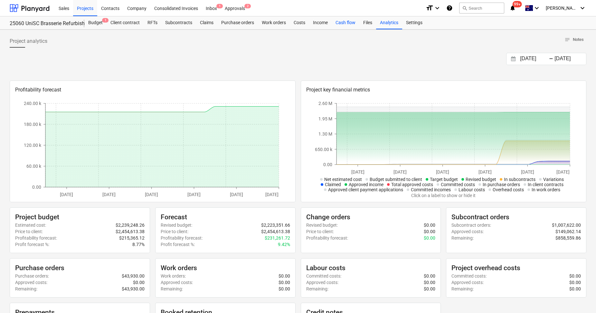
click at [349, 23] on div "Cash flow" at bounding box center [345, 22] width 28 height 13
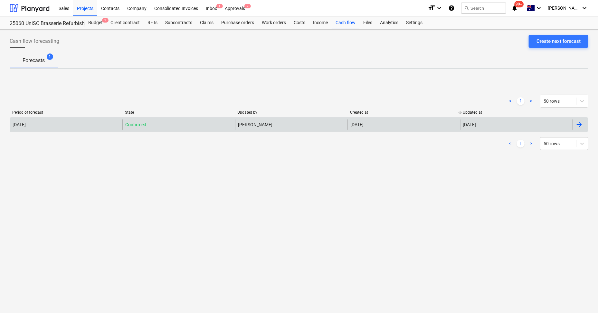
click at [102, 119] on div "[DATE]" at bounding box center [66, 124] width 112 height 10
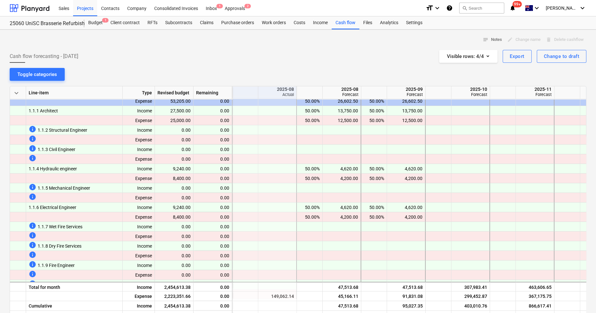
scroll to position [0, 64]
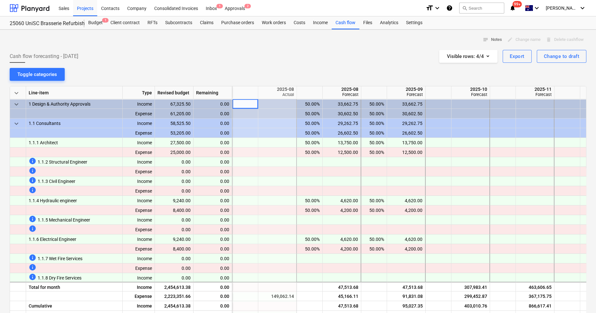
click at [281, 107] on div at bounding box center [277, 104] width 39 height 10
click at [70, 101] on span "1 Design & Authority Approvals" at bounding box center [60, 104] width 62 height 10
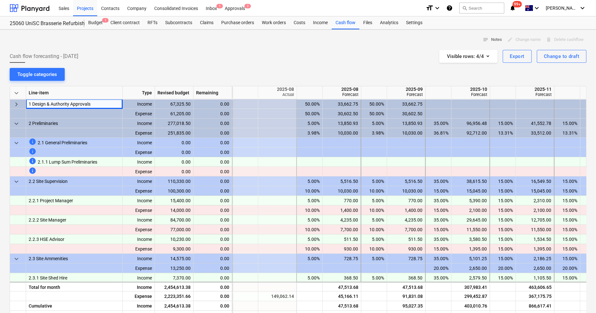
click at [200, 55] on div "Cash flow forecasting - [DATE] Visible rows : 4/4 Export Change to draft" at bounding box center [298, 56] width 576 height 13
click at [325, 146] on div "keyboard_arrow_down Line-item Type Revised budget Remaining 2025-07 Actual 2025…" at bounding box center [298, 203] width 576 height 235
drag, startPoint x: 325, startPoint y: 146, endPoint x: 295, endPoint y: 72, distance: 79.6
click at [296, 72] on div "notes Notes edit Change name delete Delete cashflow Cash flow forecasting - [DA…" at bounding box center [298, 221] width 596 height 383
click at [576, 129] on div "13.31%" at bounding box center [567, 133] width 20 height 10
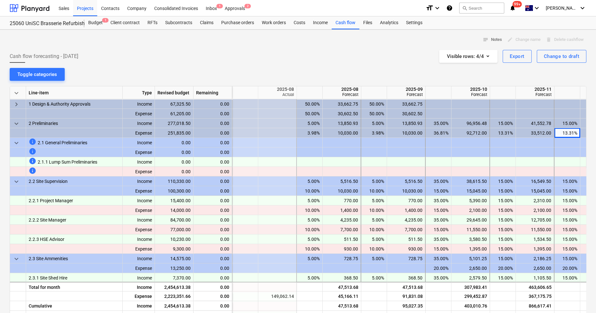
click at [569, 140] on div at bounding box center [567, 143] width 26 height 10
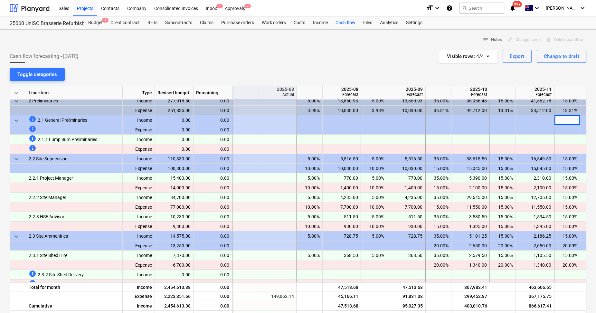
scroll to position [40, 64]
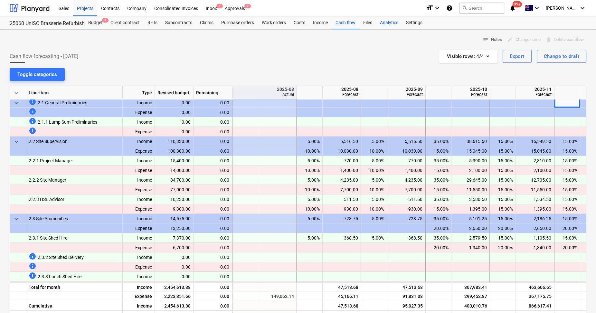
click at [391, 23] on div "Analytics" at bounding box center [389, 22] width 26 height 13
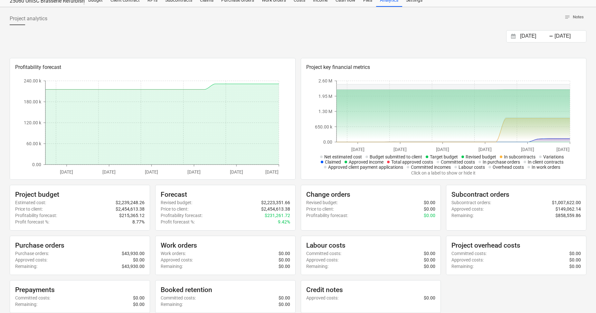
scroll to position [40, 0]
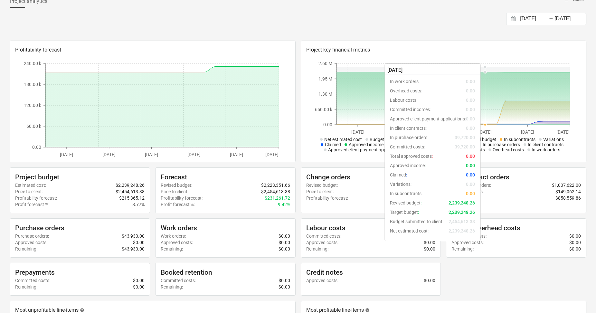
click at [489, 94] on icon at bounding box center [452, 98] width 233 height 53
click at [489, 93] on icon at bounding box center [452, 98] width 233 height 53
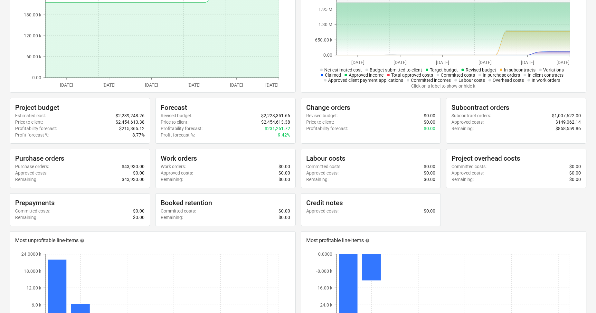
scroll to position [0, 0]
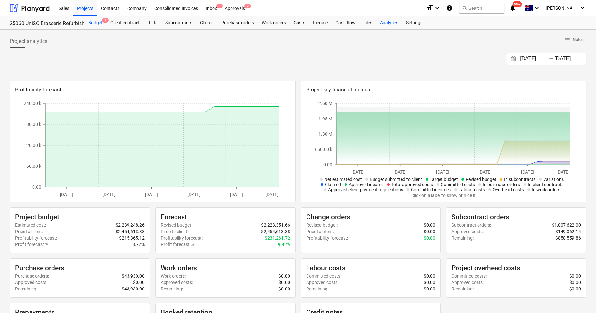
click at [97, 23] on div "Budget 1" at bounding box center [95, 22] width 22 height 13
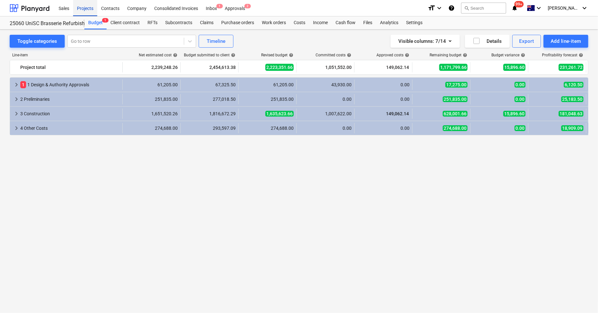
click at [79, 5] on div "Projects" at bounding box center [85, 8] width 24 height 16
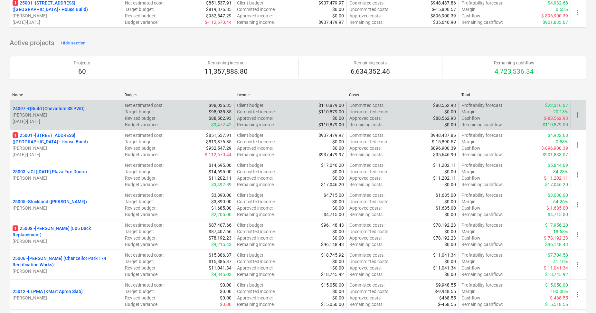
scroll to position [80, 0]
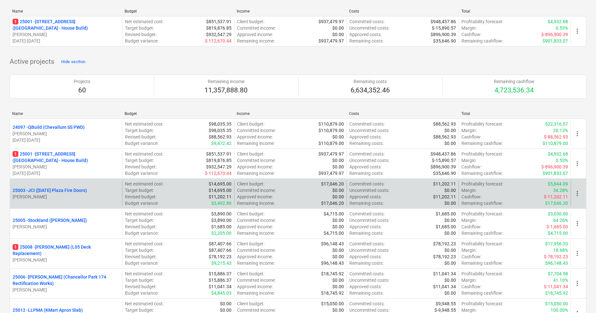
click at [106, 199] on p "[PERSON_NAME]" at bounding box center [66, 196] width 107 height 6
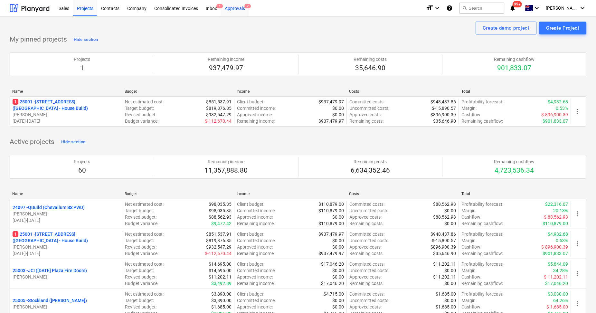
click at [239, 7] on div "Approvals 2" at bounding box center [235, 8] width 28 height 16
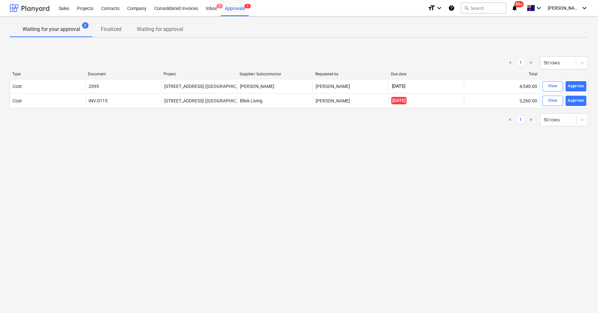
click at [39, 9] on div at bounding box center [30, 8] width 40 height 16
